Goal: Transaction & Acquisition: Purchase product/service

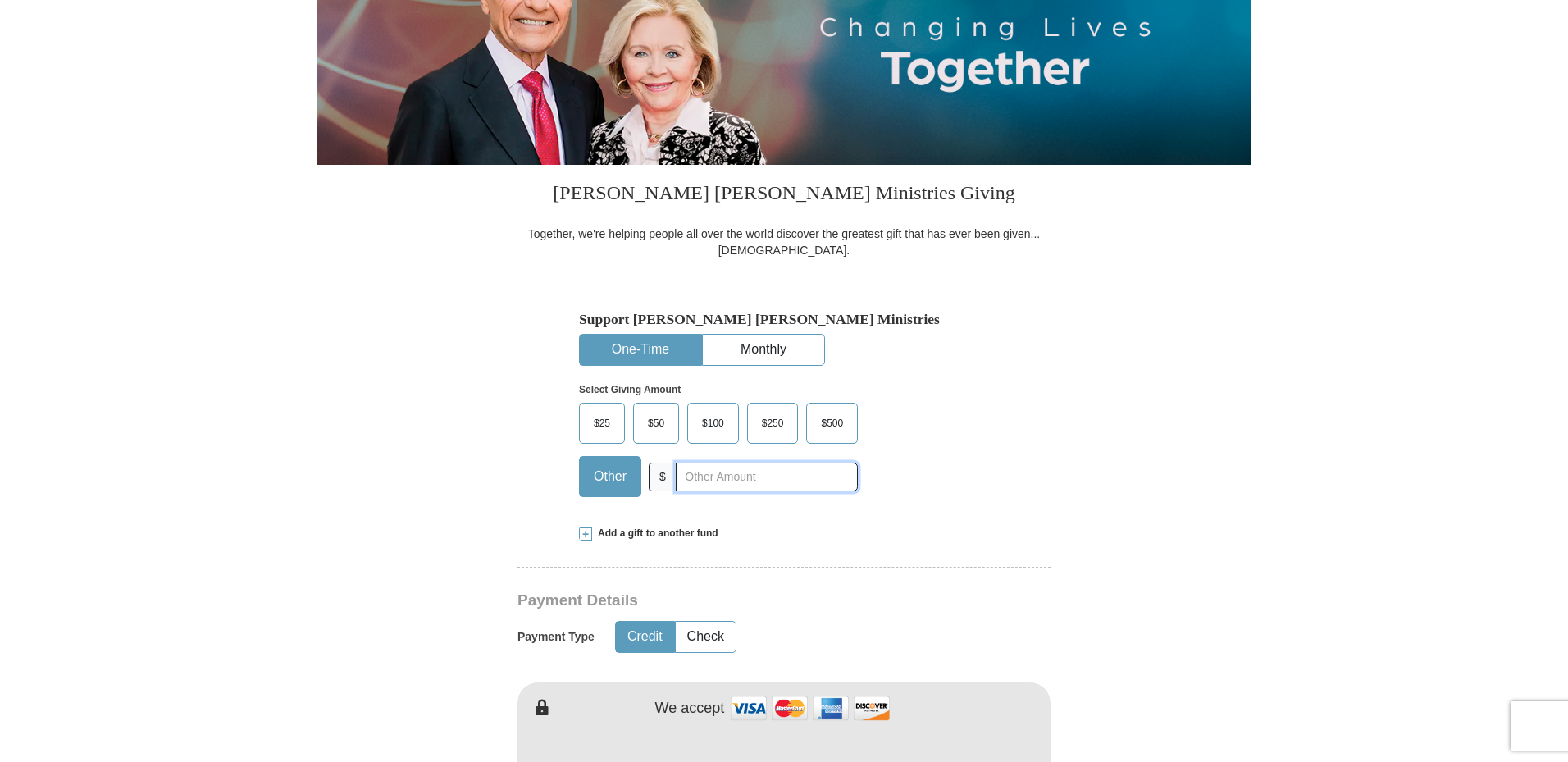
click at [697, 480] on input "text" at bounding box center [767, 477] width 182 height 29
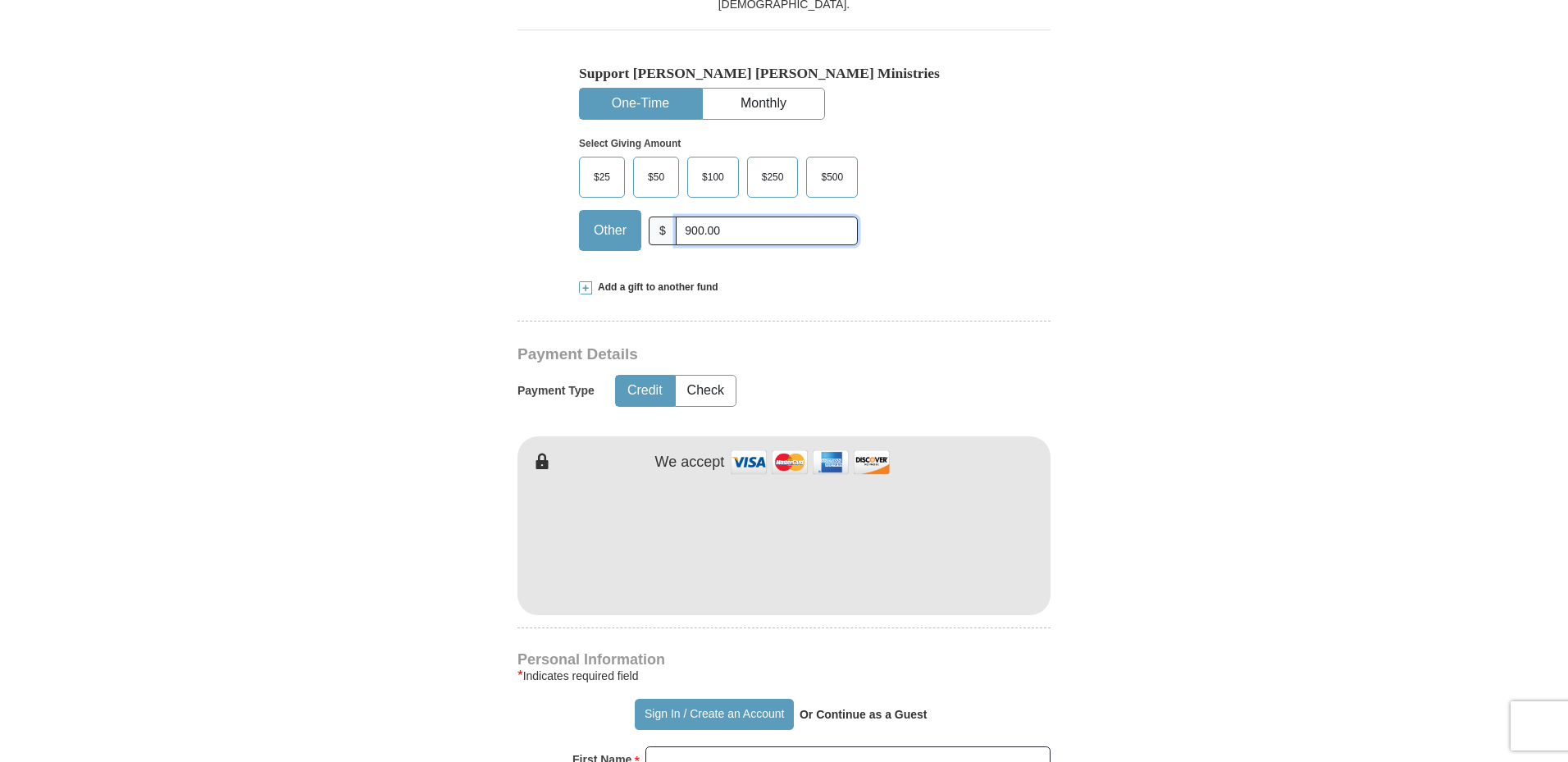
type input "900.00"
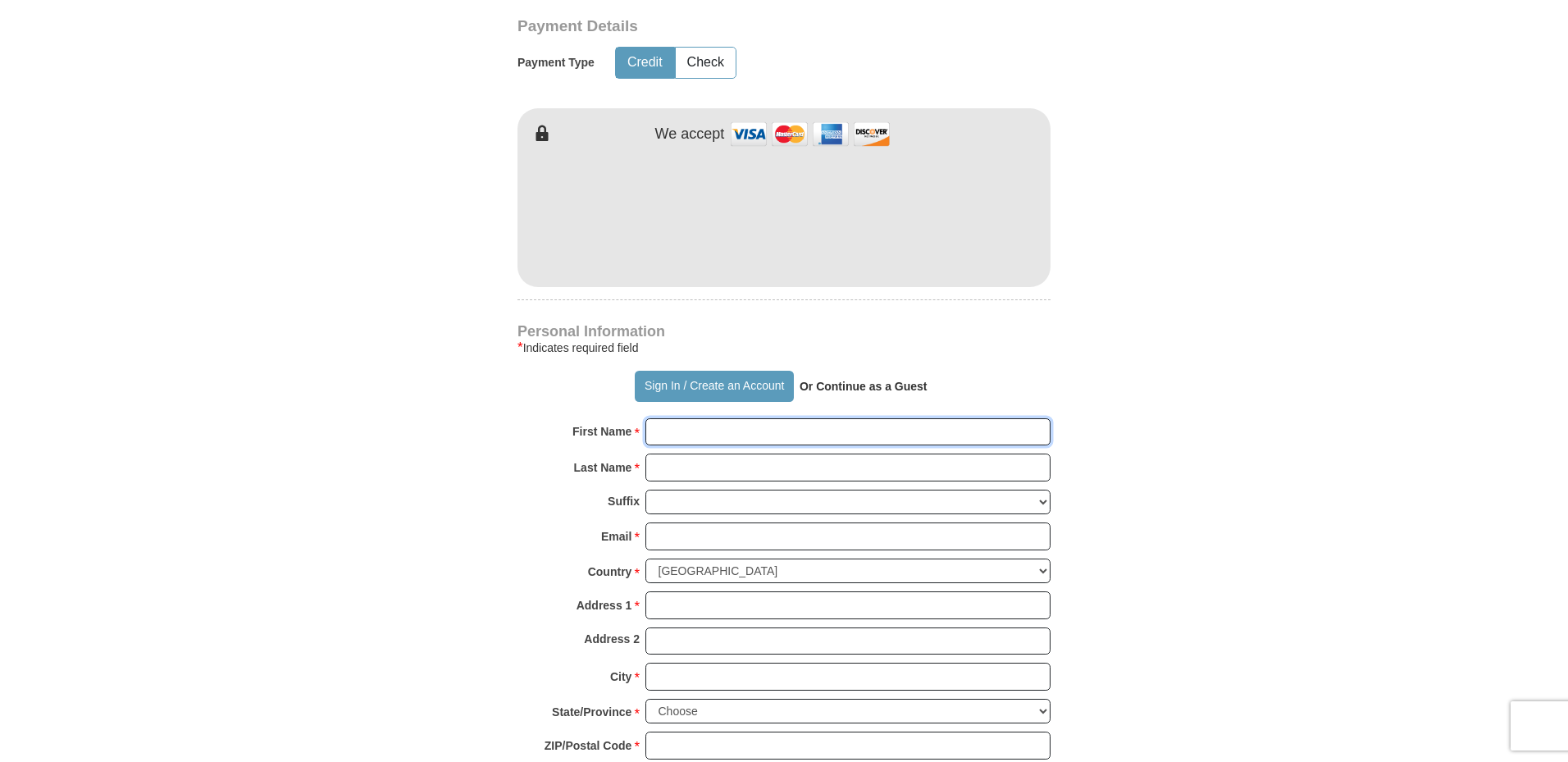
click at [736, 437] on input "First Name *" at bounding box center [848, 433] width 405 height 28
type input "[PERSON_NAME]"
click at [694, 539] on input "Email *" at bounding box center [848, 537] width 405 height 28
type input "[EMAIL_ADDRESS][DOMAIN_NAME]"
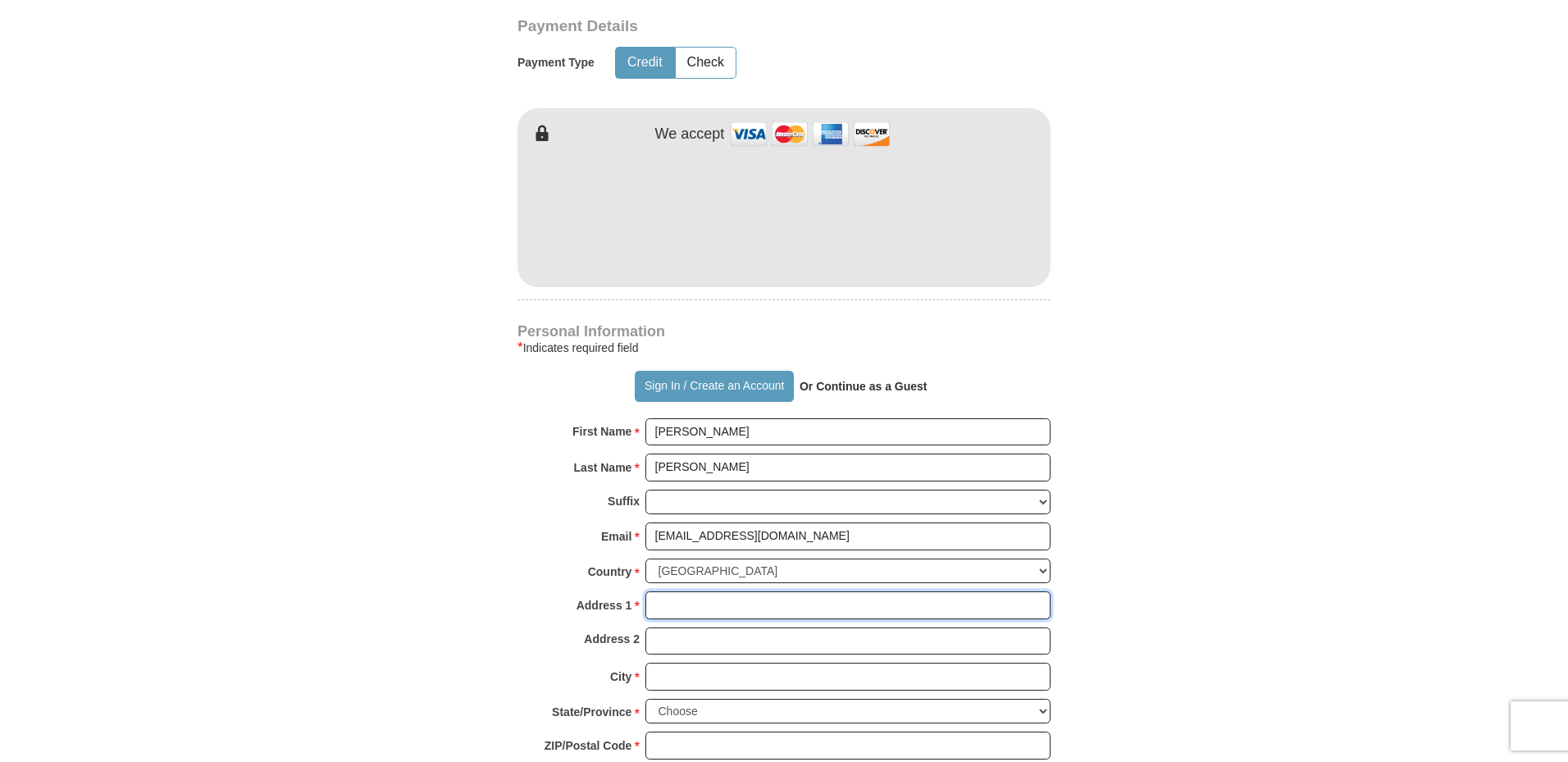
type input "[STREET_ADDRESS]"
type input "[PERSON_NAME]"
select select "CO"
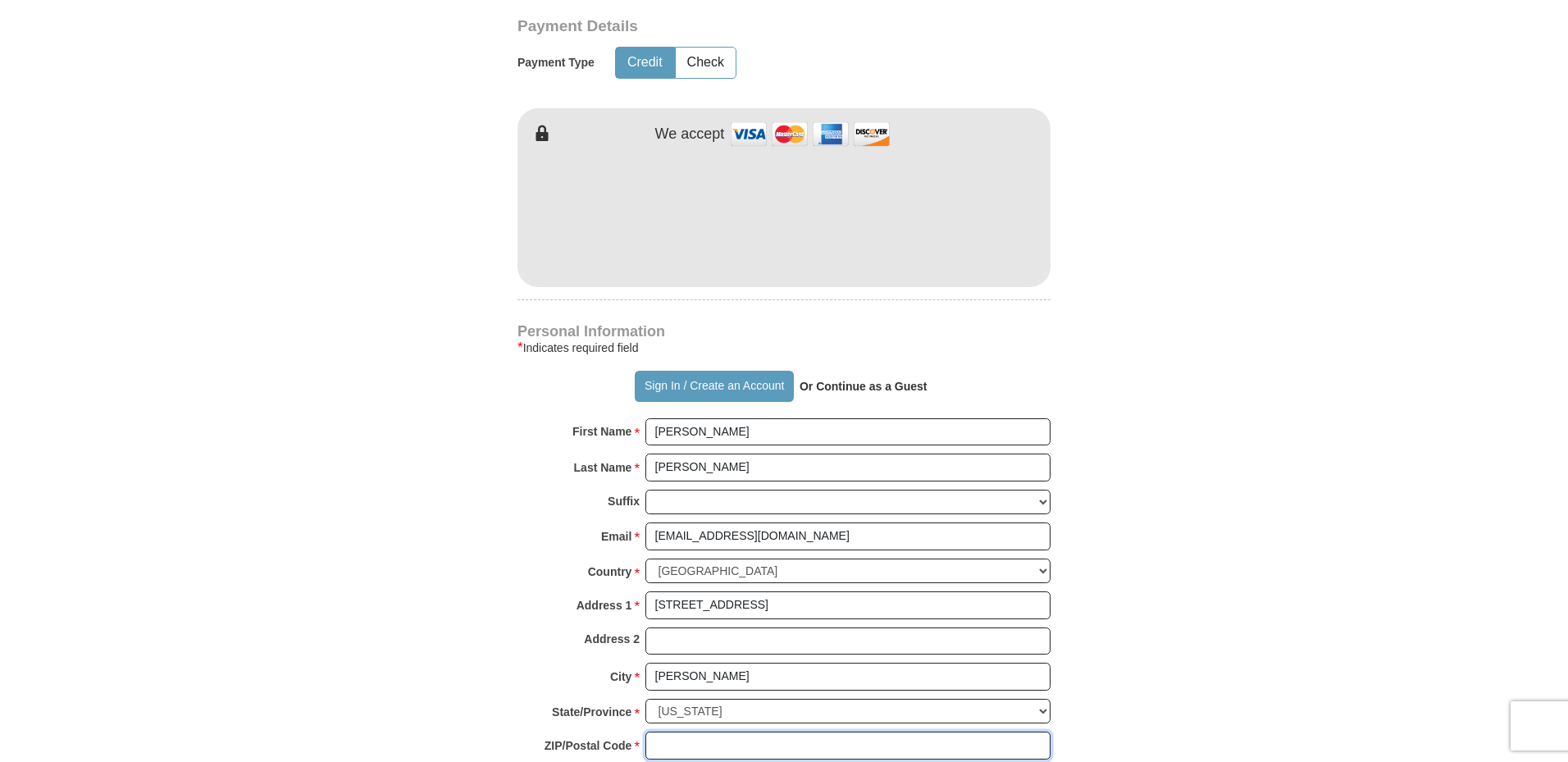
type input "80134"
type input "3038705170"
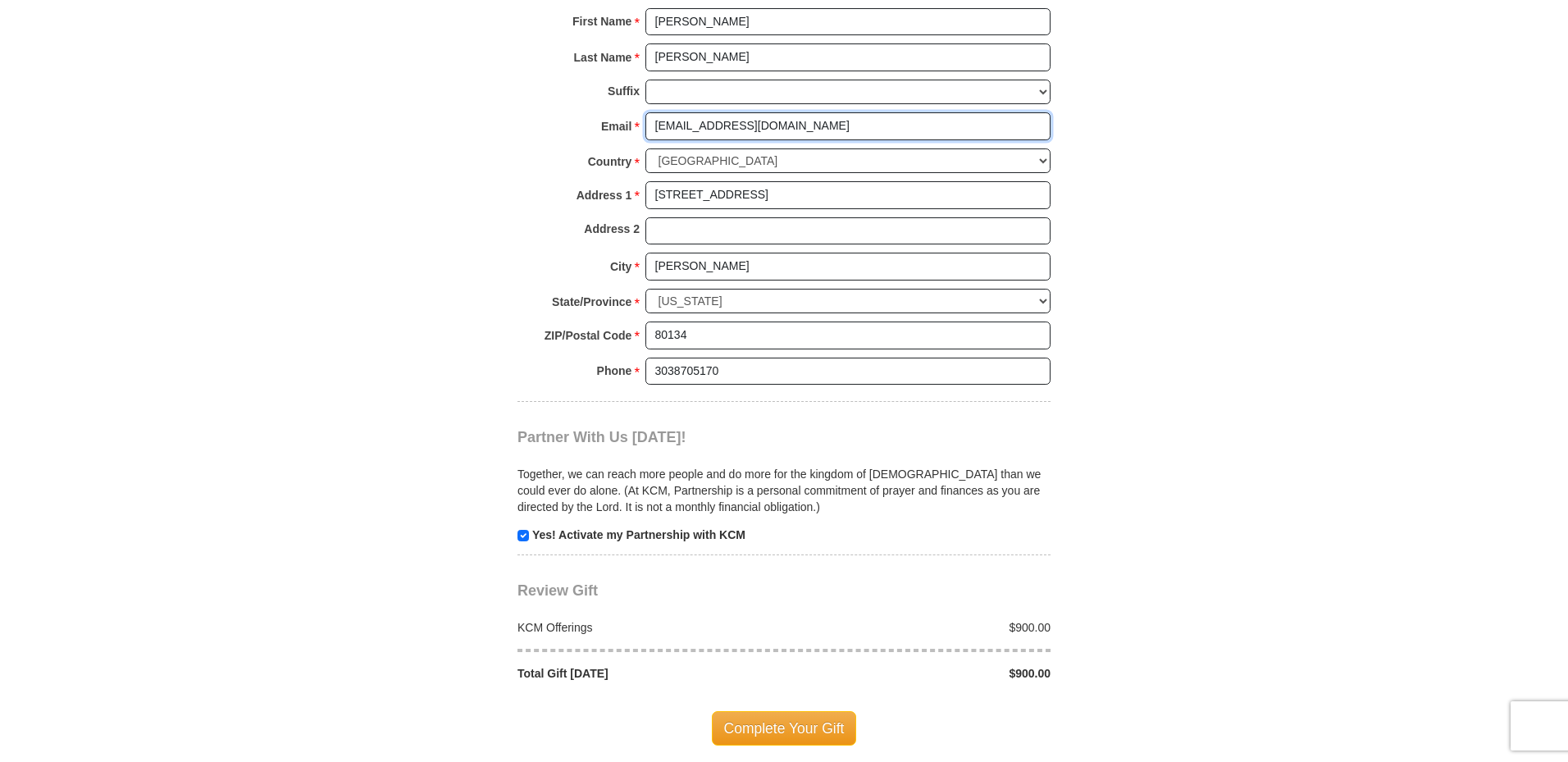
scroll to position [1476, 0]
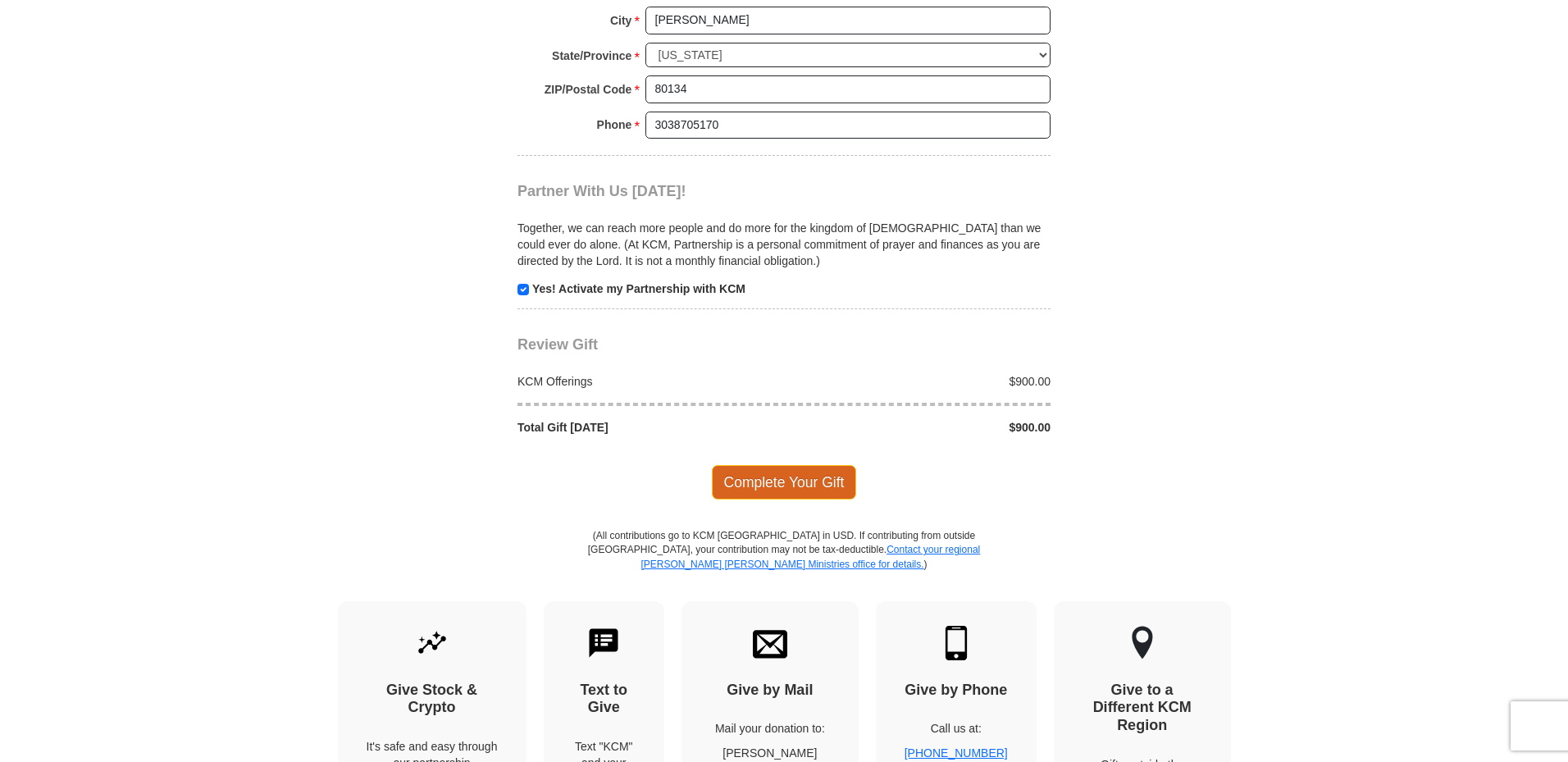
click at [739, 484] on span "Complete Your Gift" at bounding box center [784, 482] width 145 height 34
